Goal: Use online tool/utility: Use online tool/utility

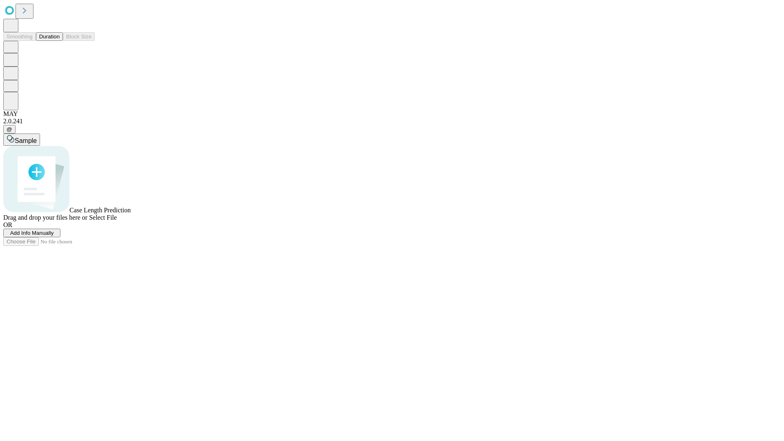
click at [60, 41] on button "Duration" at bounding box center [49, 36] width 27 height 9
click at [54, 236] on span "Add Info Manually" at bounding box center [32, 233] width 44 height 6
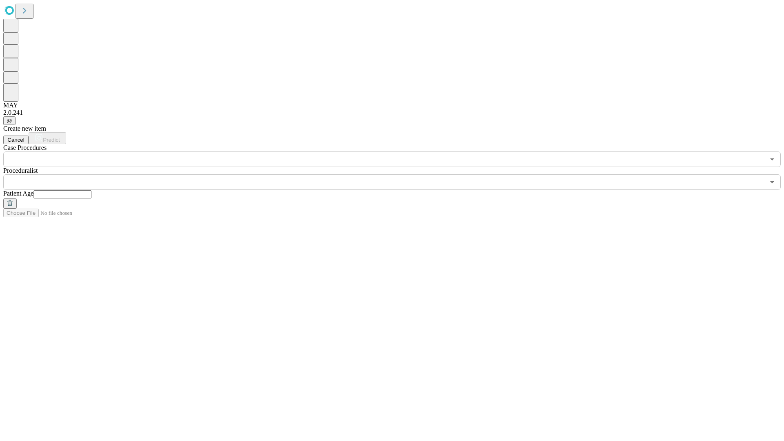
click at [91, 190] on input "text" at bounding box center [62, 194] width 58 height 8
type input "**"
click at [398, 174] on input "text" at bounding box center [383, 182] width 761 height 16
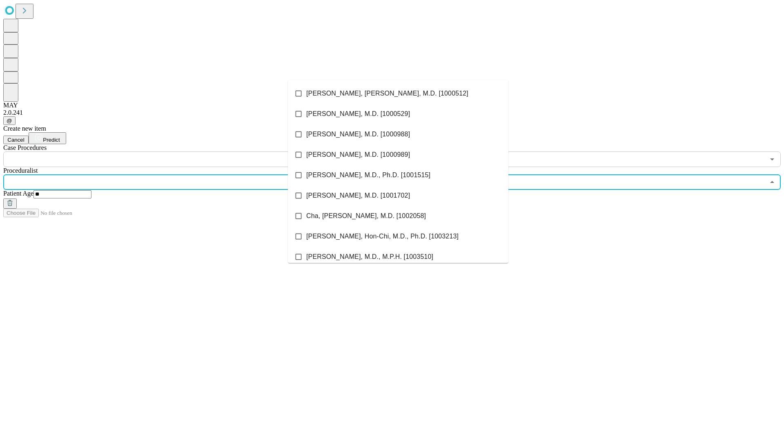
click at [398, 93] on li "[PERSON_NAME], [PERSON_NAME], M.D. [1000512]" at bounding box center [398, 93] width 220 height 20
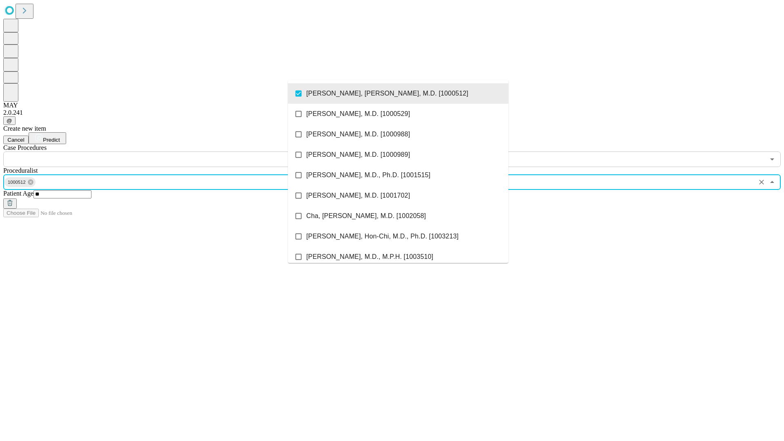
click at [171, 151] on input "text" at bounding box center [383, 159] width 761 height 16
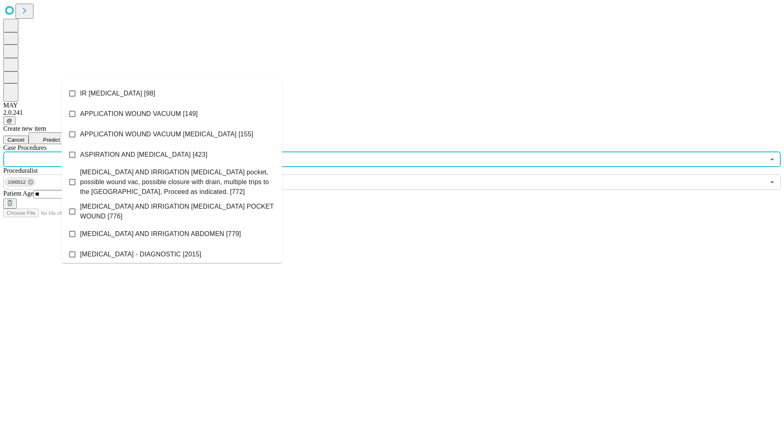
click at [172, 93] on li "IR [MEDICAL_DATA] [98]" at bounding box center [172, 93] width 220 height 20
click at [60, 137] on span "Predict" at bounding box center [51, 140] width 17 height 6
